Goal: Navigation & Orientation: Go to known website

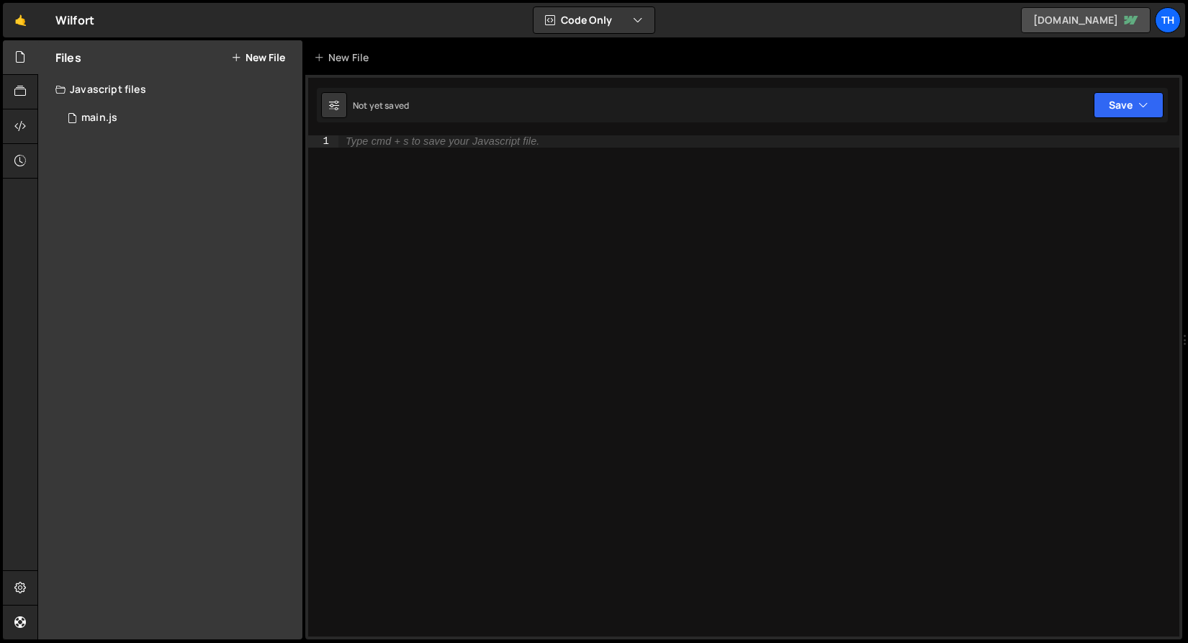
click at [1133, 30] on link "wilfort.webflow.io" at bounding box center [1086, 20] width 130 height 26
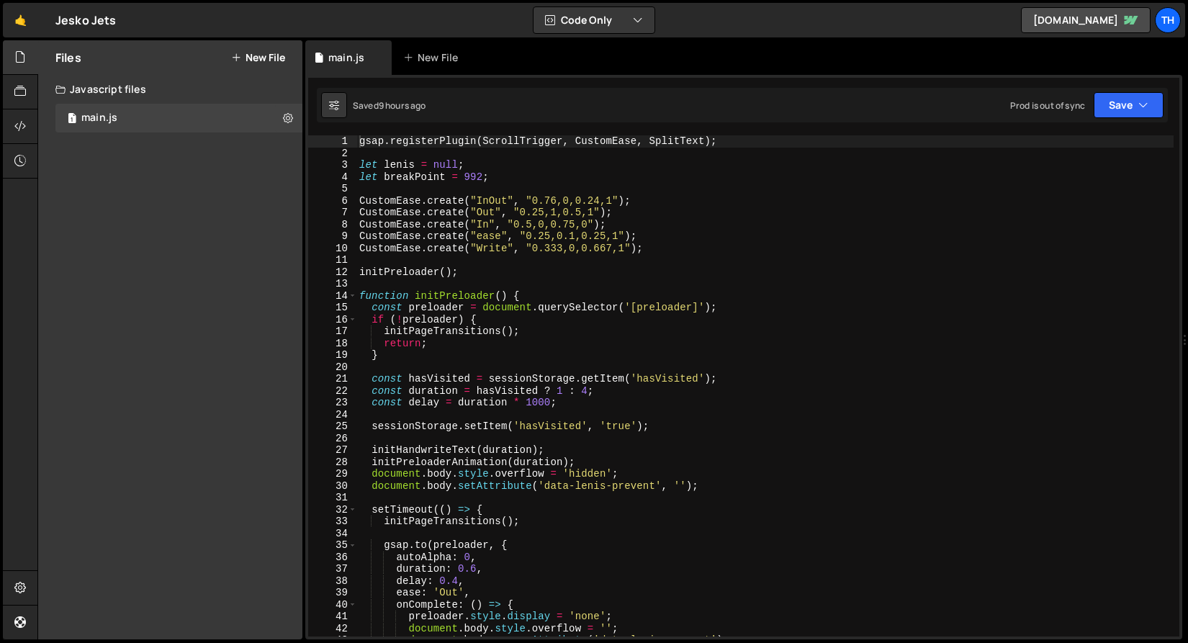
click at [1131, 43] on div "main.js New File" at bounding box center [743, 57] width 877 height 35
click at [1133, 27] on link "[DOMAIN_NAME]" at bounding box center [1086, 20] width 130 height 26
